Goal: Find specific page/section: Find specific page/section

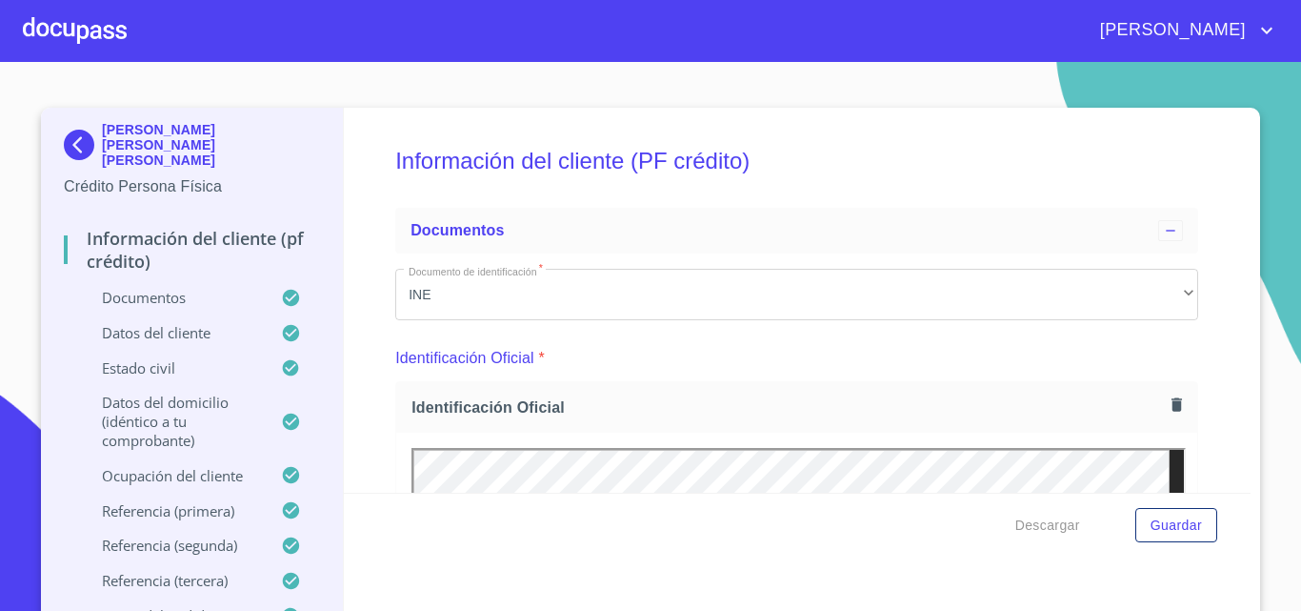
scroll to position [600, 0]
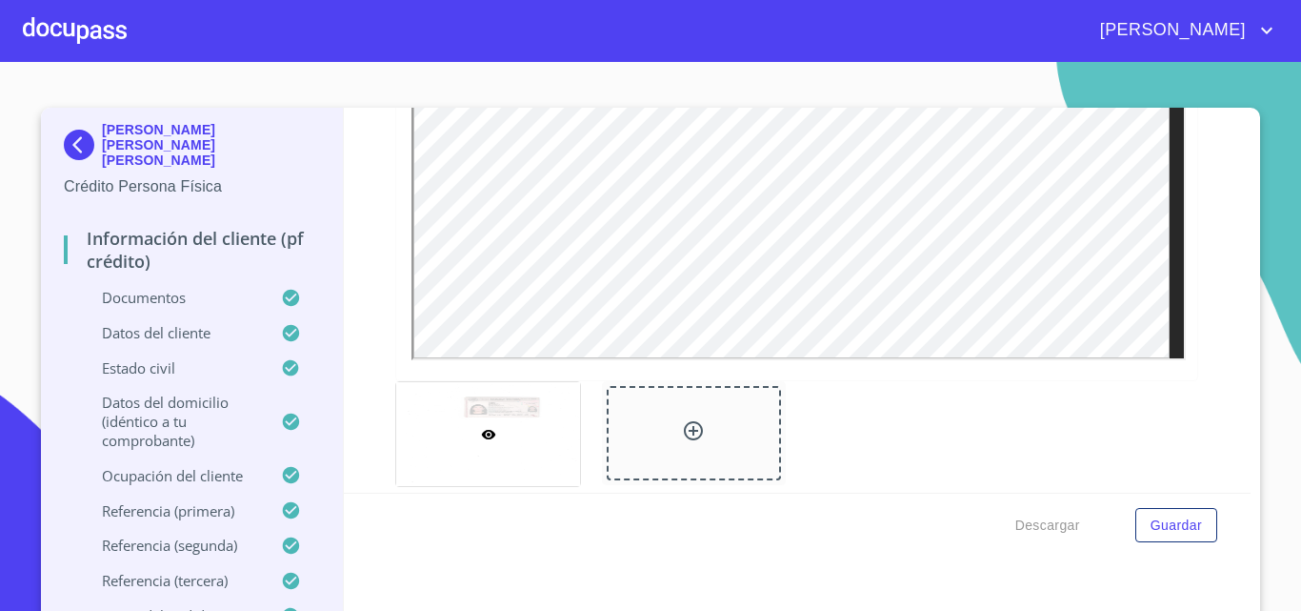
click at [129, 24] on div "[PERSON_NAME]" at bounding box center [703, 30] width 1152 height 30
click at [122, 24] on div at bounding box center [75, 30] width 104 height 61
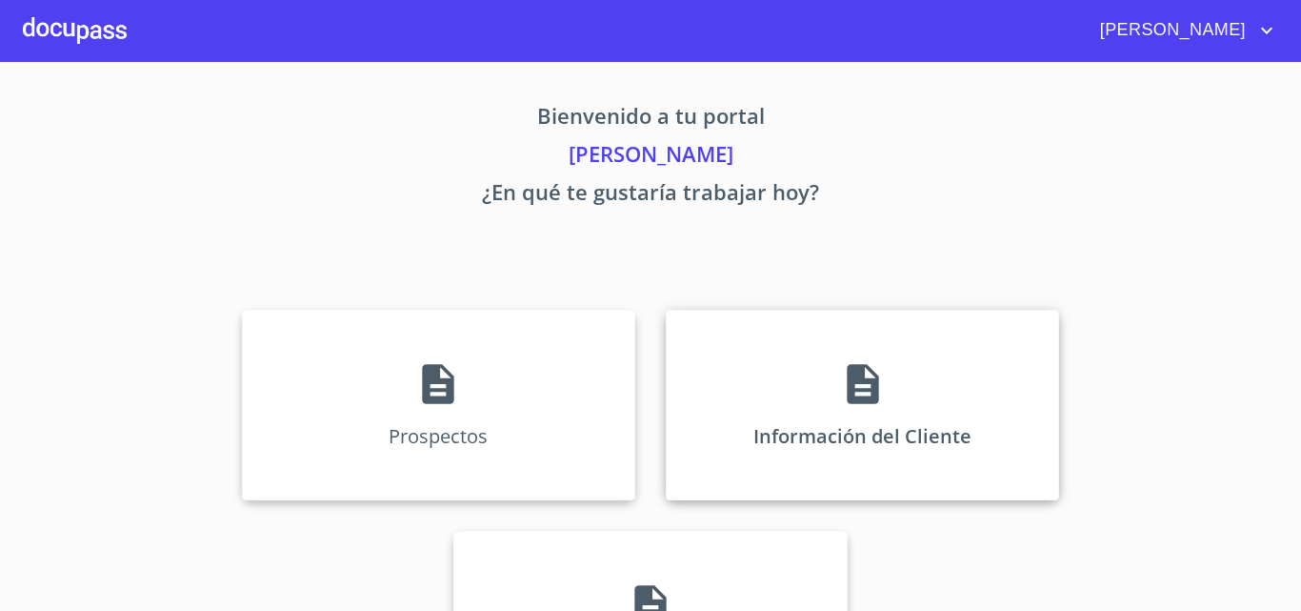
click at [901, 443] on div "Información del Cliente" at bounding box center [862, 405] width 393 height 191
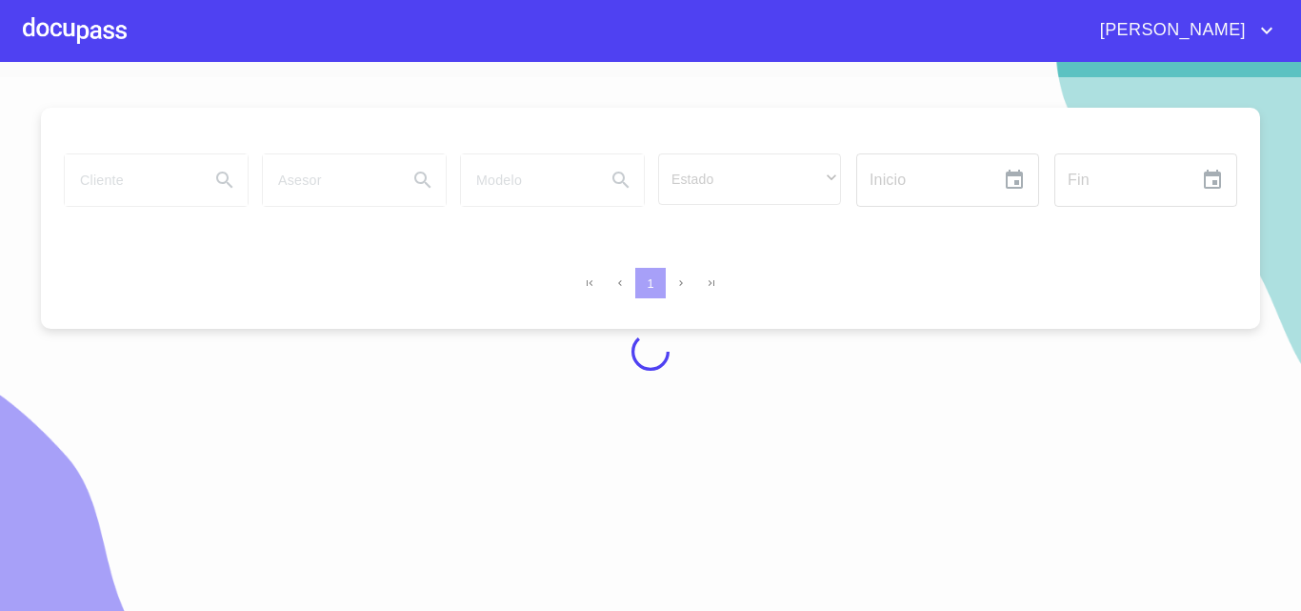
click at [153, 184] on div at bounding box center [650, 351] width 1301 height 549
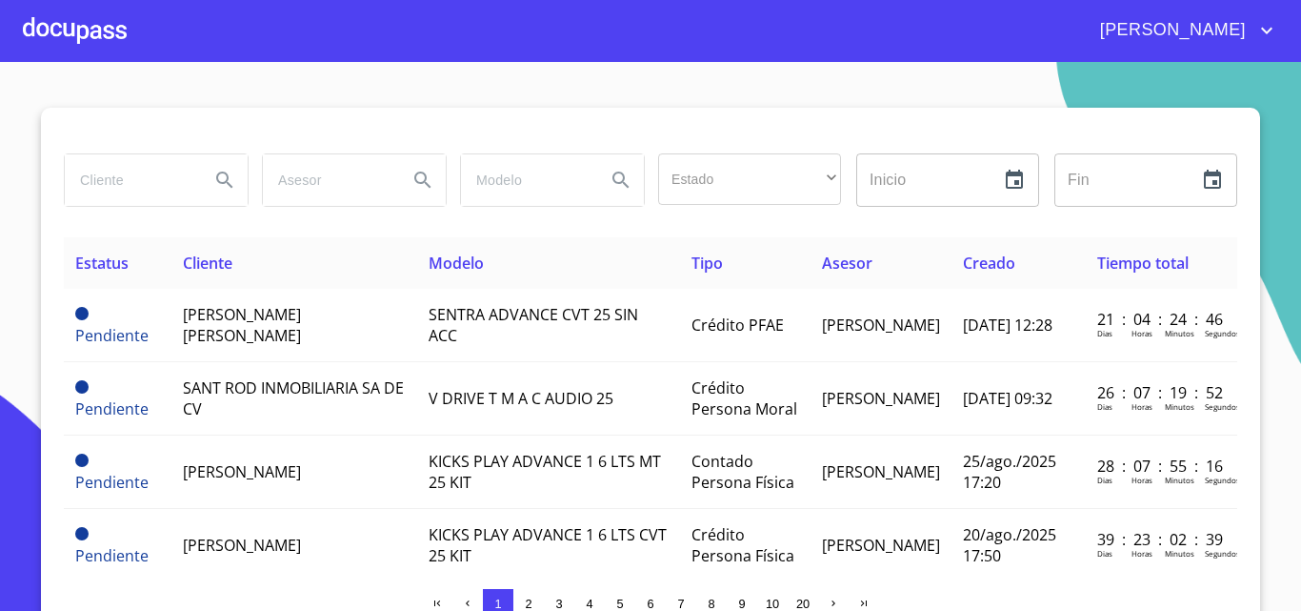
click at [153, 184] on input "search" at bounding box center [130, 179] width 130 height 51
click at [133, 185] on input "agro" at bounding box center [130, 179] width 130 height 51
type input "a"
type input "[PERSON_NAME] [PERSON_NAME]"
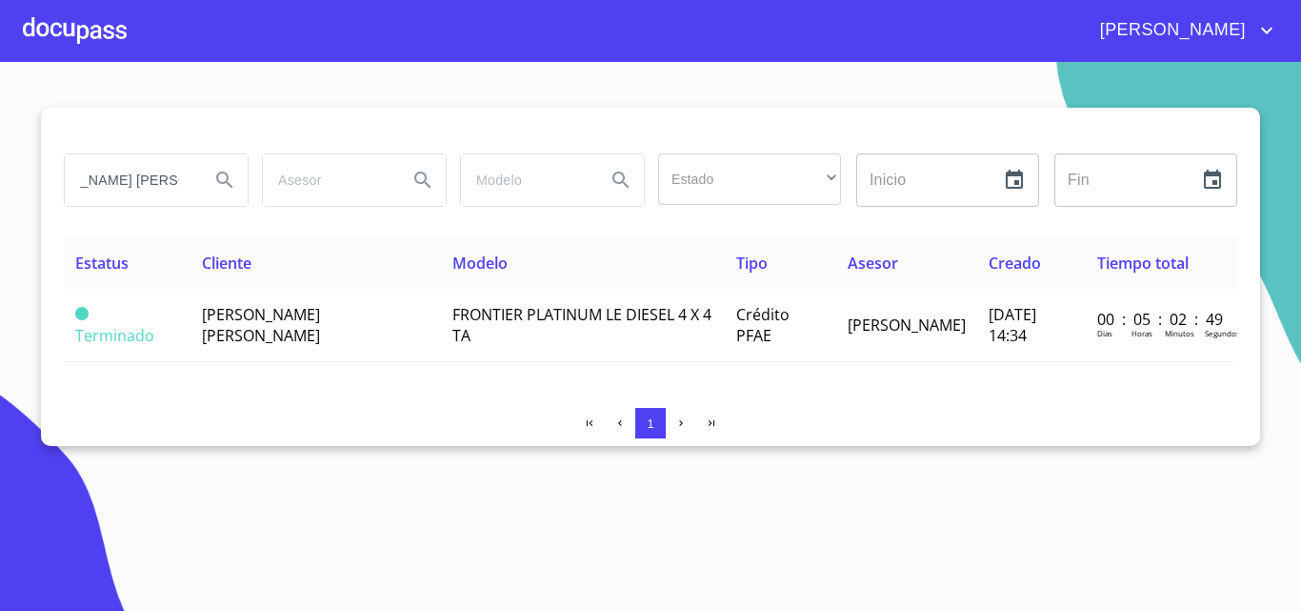
scroll to position [0, 0]
click at [73, 43] on div at bounding box center [75, 30] width 104 height 61
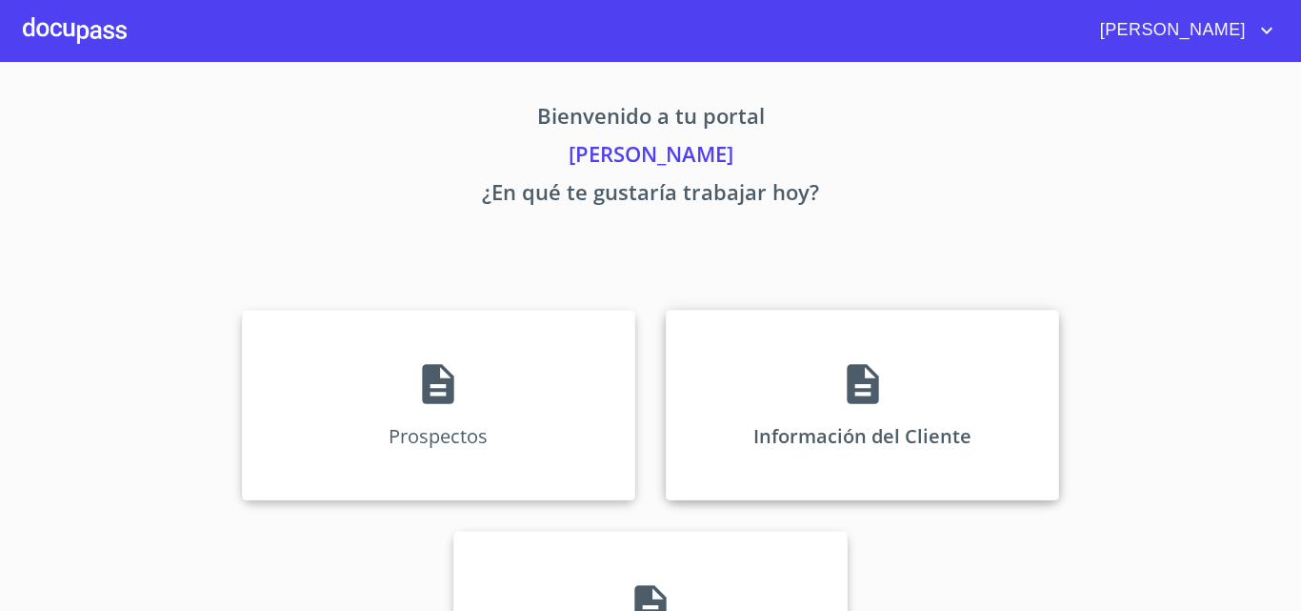
click at [845, 336] on div "Información del Cliente" at bounding box center [862, 405] width 393 height 191
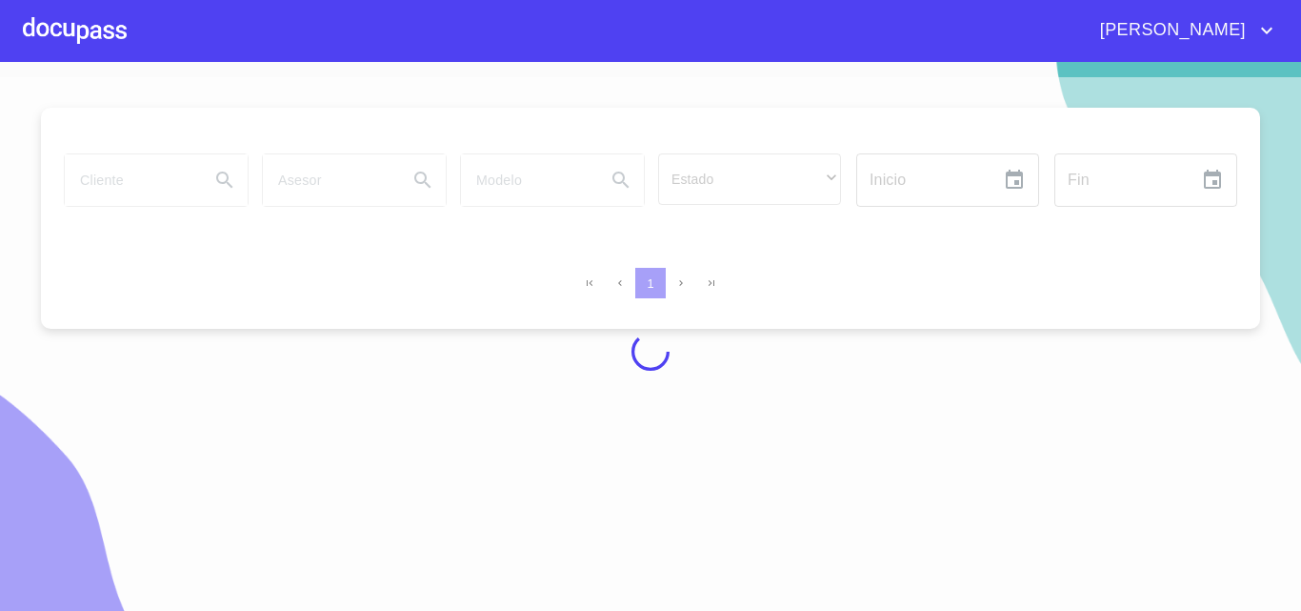
click at [144, 196] on div at bounding box center [650, 351] width 1301 height 549
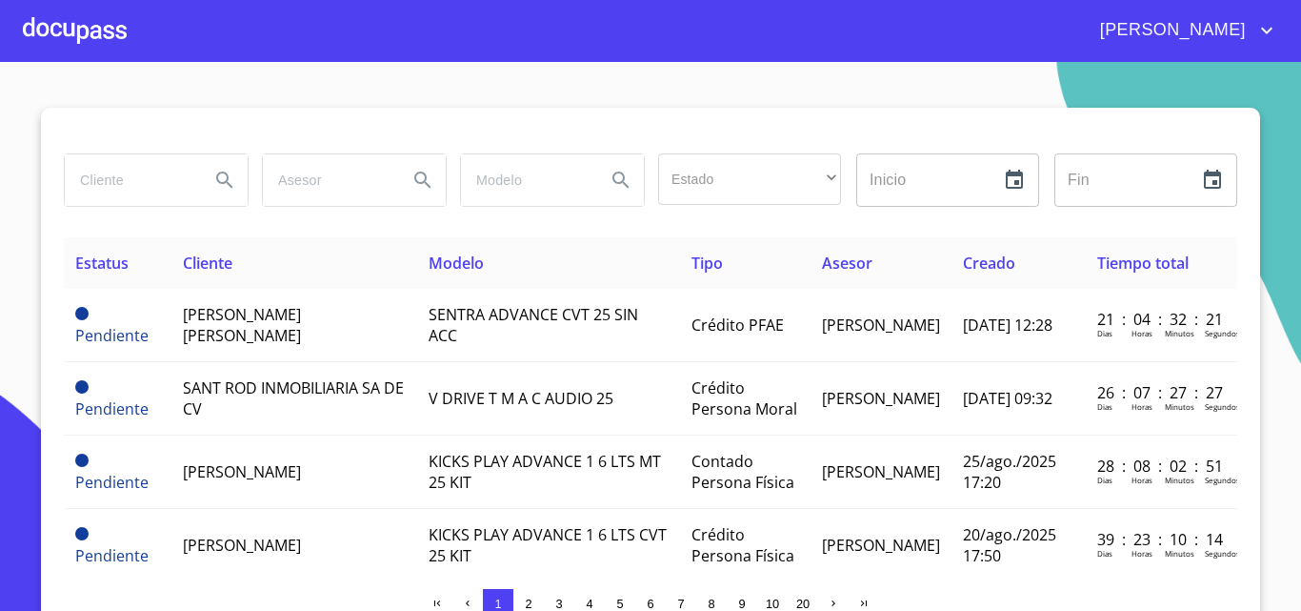
click at [151, 194] on input "search" at bounding box center [130, 179] width 130 height 51
type input "agroberryx"
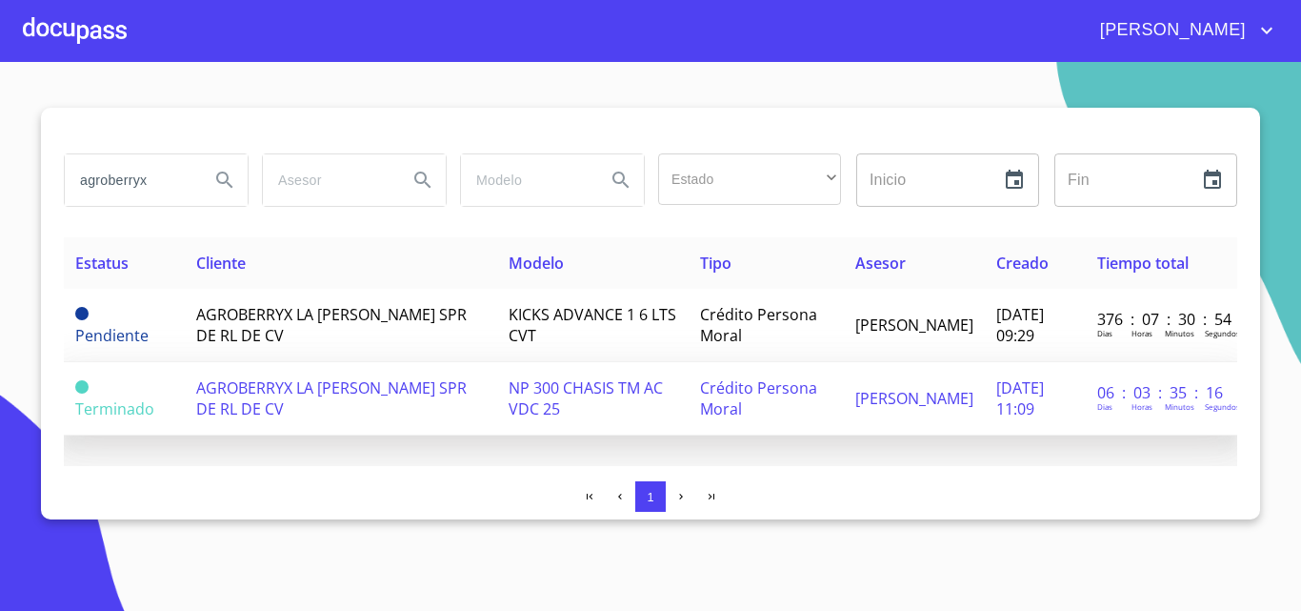
click at [564, 398] on td "NP 300 CHASIS TM AC VDC 25" at bounding box center [592, 398] width 191 height 73
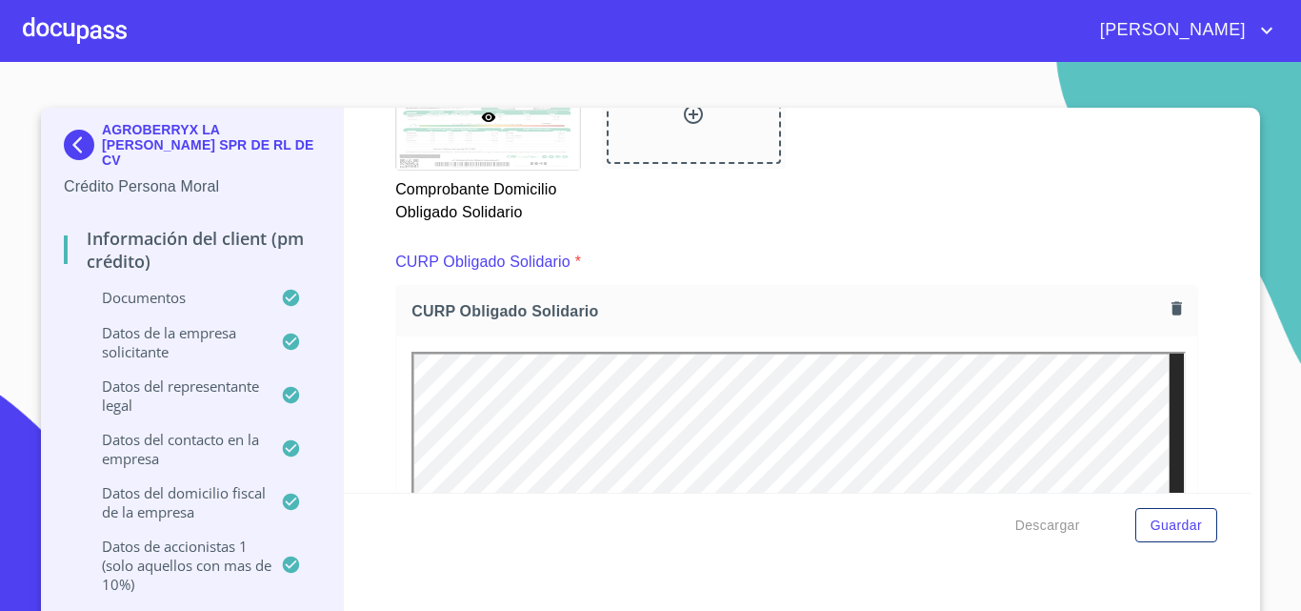
scroll to position [7743, 0]
